Goal: Task Accomplishment & Management: Manage account settings

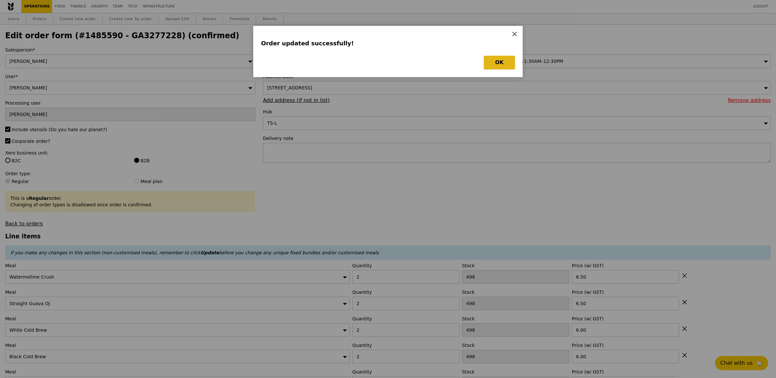
click at [497, 63] on button "OK" at bounding box center [499, 63] width 31 height 14
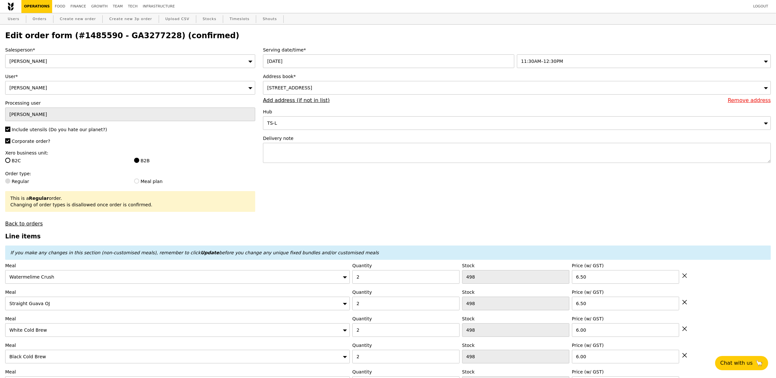
drag, startPoint x: 82, startPoint y: 45, endPoint x: 106, endPoint y: 45, distance: 23.7
drag, startPoint x: 151, startPoint y: 37, endPoint x: 110, endPoint y: 34, distance: 40.2
click at [110, 34] on h2 "Edit order form (#1485590 - GA3277228) (confirmed)" at bounding box center [388, 35] width 766 height 9
copy h2 "GA3277228"
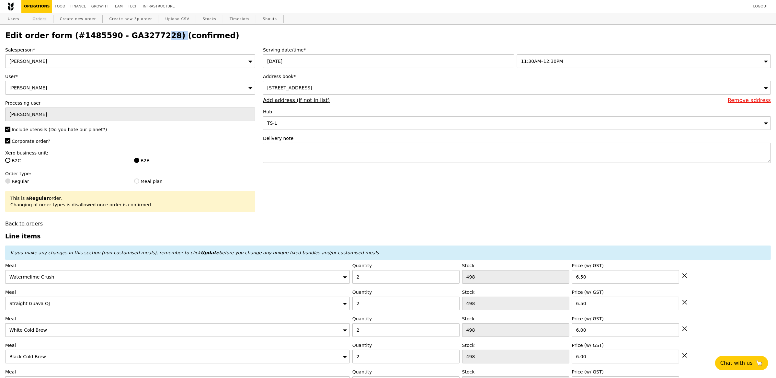
click at [40, 18] on link "Orders" at bounding box center [39, 19] width 19 height 12
select select "100"
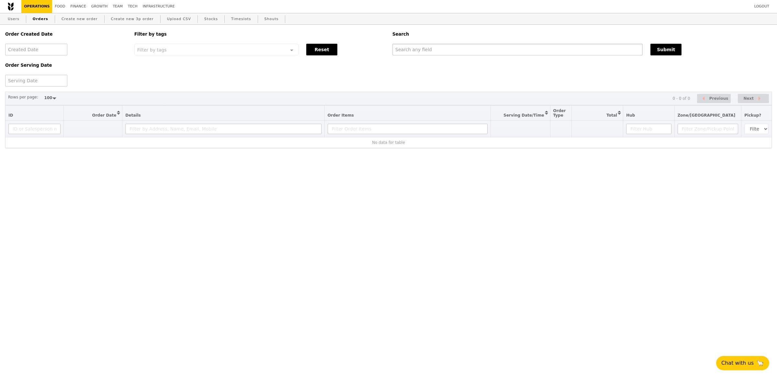
click at [422, 54] on input "text" at bounding box center [518, 50] width 250 height 12
paste input "GA3277228"
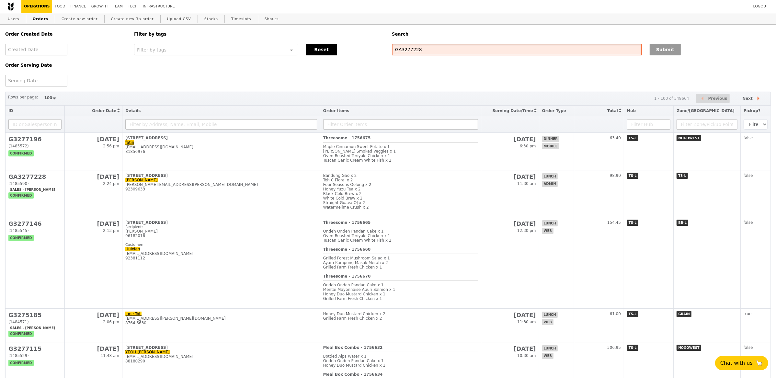
type input "GA3277228"
click at [673, 52] on button "Submit" at bounding box center [665, 50] width 31 height 12
